Goal: Transaction & Acquisition: Purchase product/service

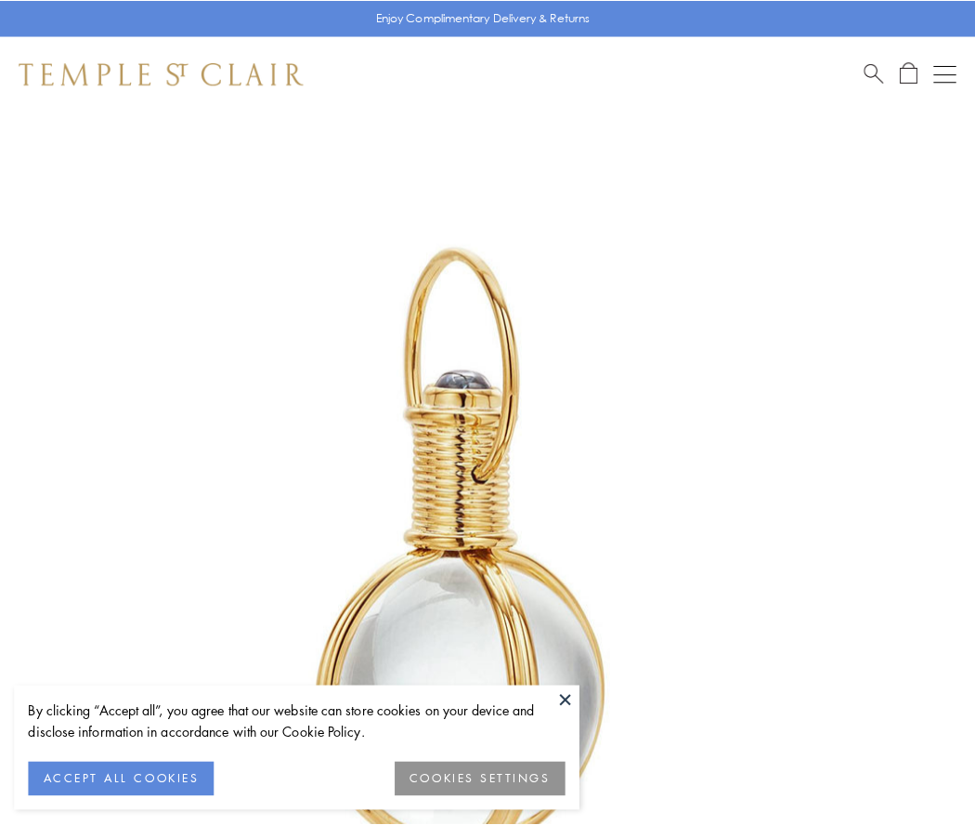
scroll to position [485, 0]
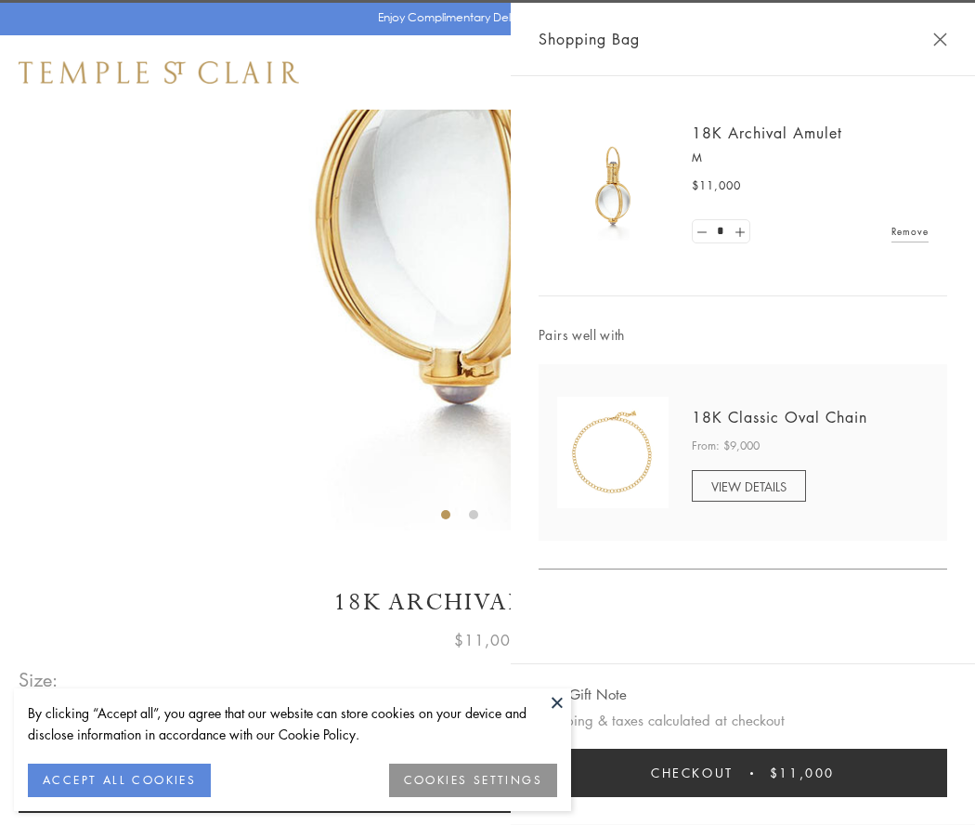
click at [743, 773] on button "Checkout $11,000" at bounding box center [743, 772] width 409 height 48
